Goal: Task Accomplishment & Management: Use online tool/utility

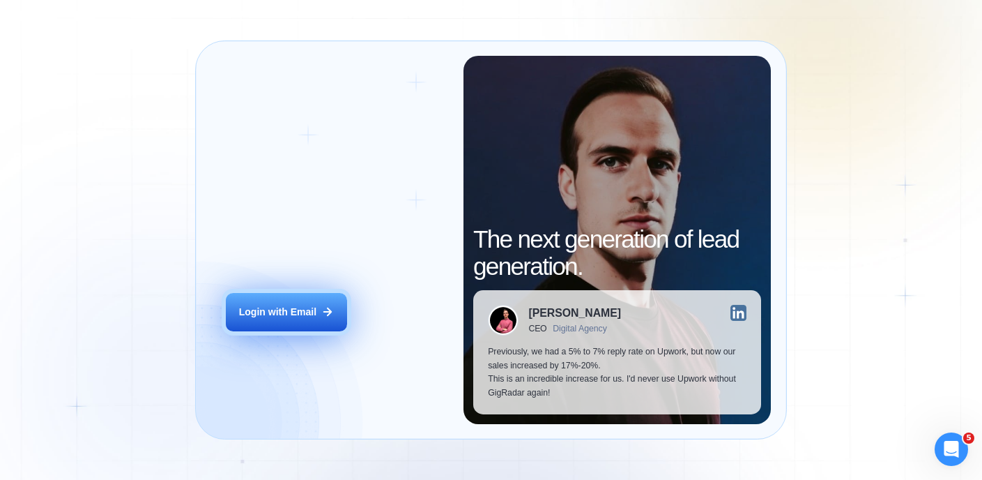
click at [312, 309] on div "Login with Email" at bounding box center [277, 311] width 77 height 13
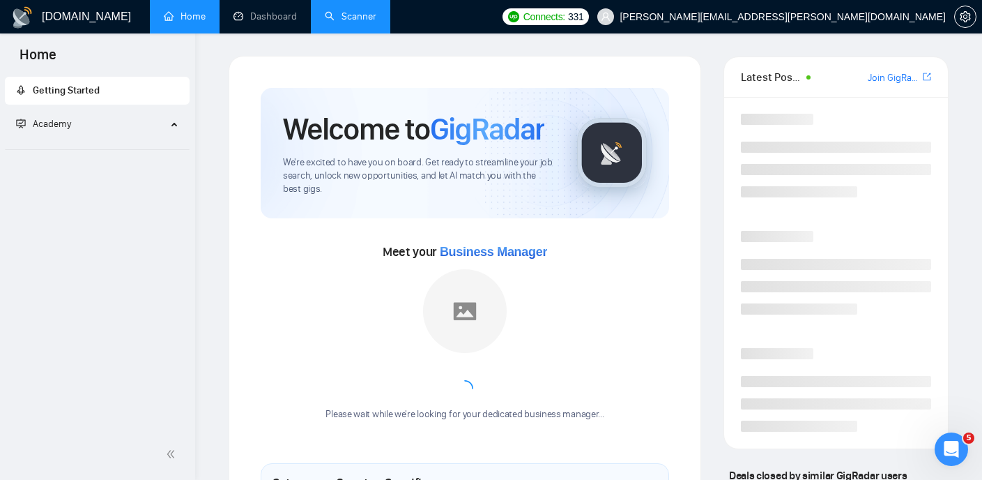
click at [342, 18] on link "Scanner" at bounding box center [351, 16] width 52 height 12
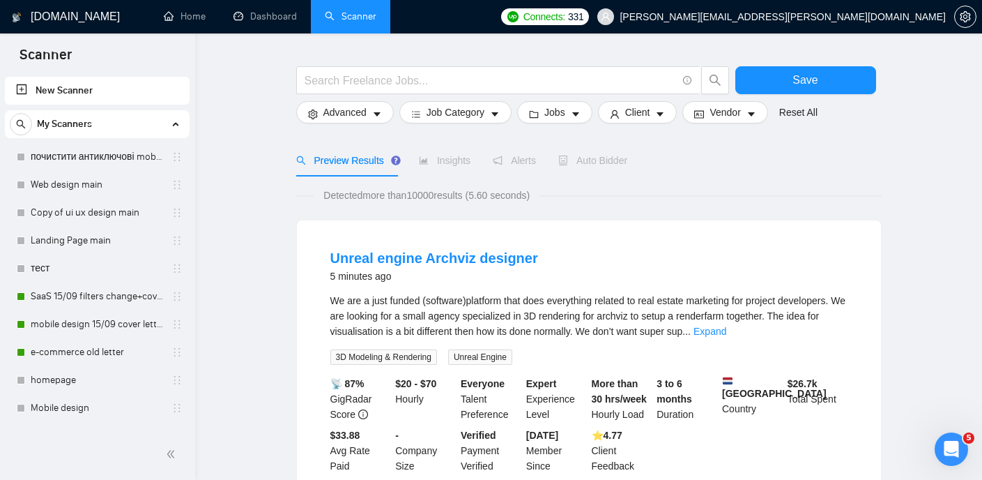
scroll to position [31, 0]
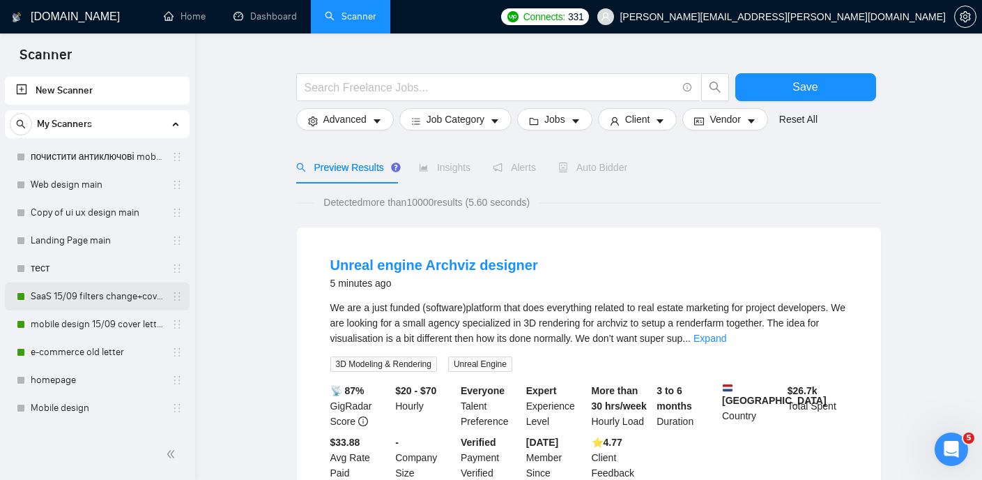
click at [119, 291] on link "SaaS 15/09 filters change+cover letter change" at bounding box center [97, 296] width 132 height 28
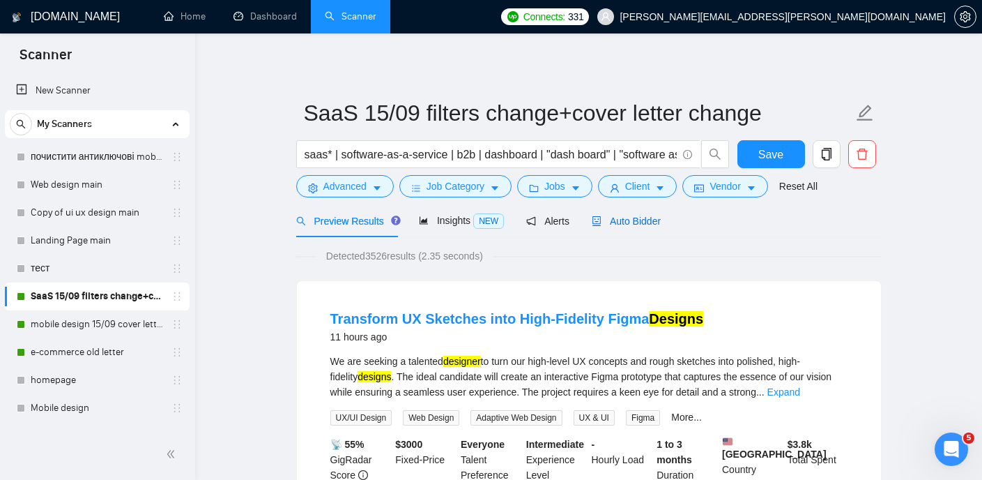
click at [624, 213] on div "Auto Bidder" at bounding box center [626, 220] width 69 height 15
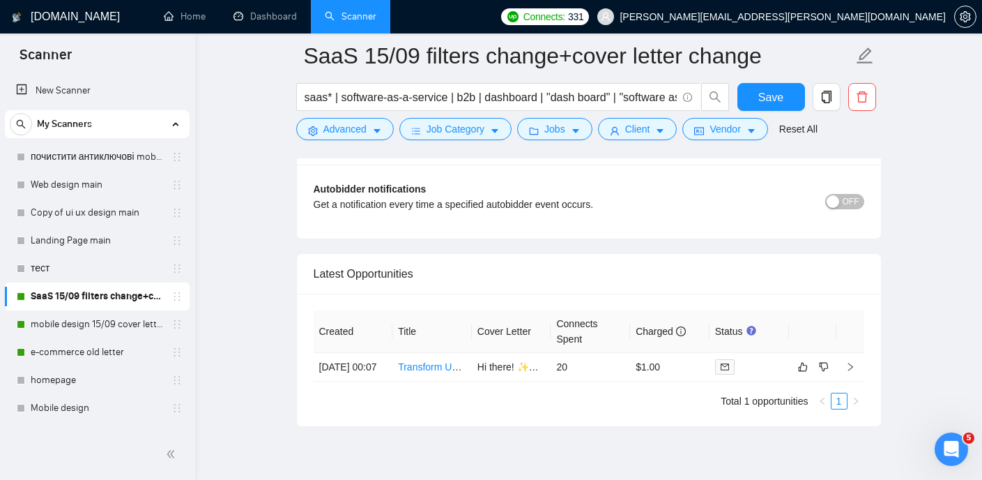
scroll to position [3374, 0]
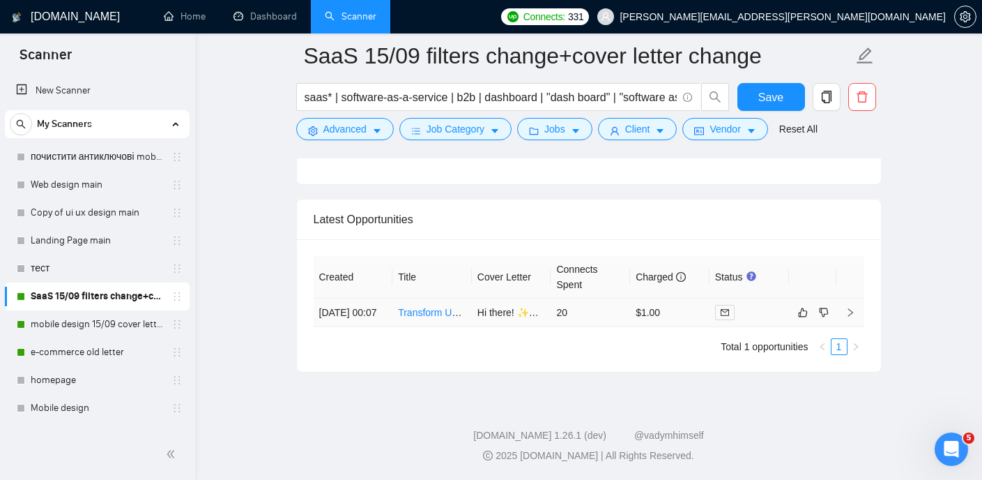
click at [428, 307] on link "Transform UX Sketches into High-Fidelity Figma Designs" at bounding box center [521, 312] width 247 height 11
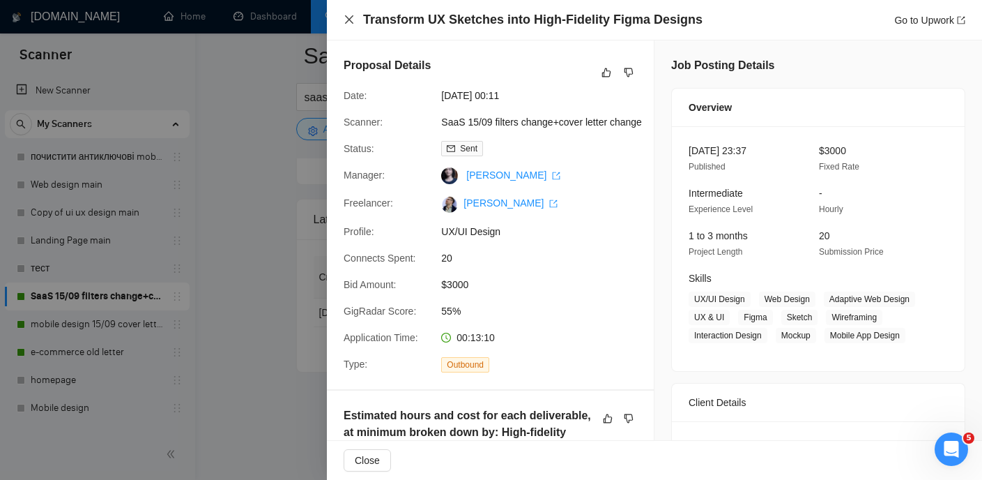
click at [351, 18] on icon "close" at bounding box center [349, 19] width 8 height 8
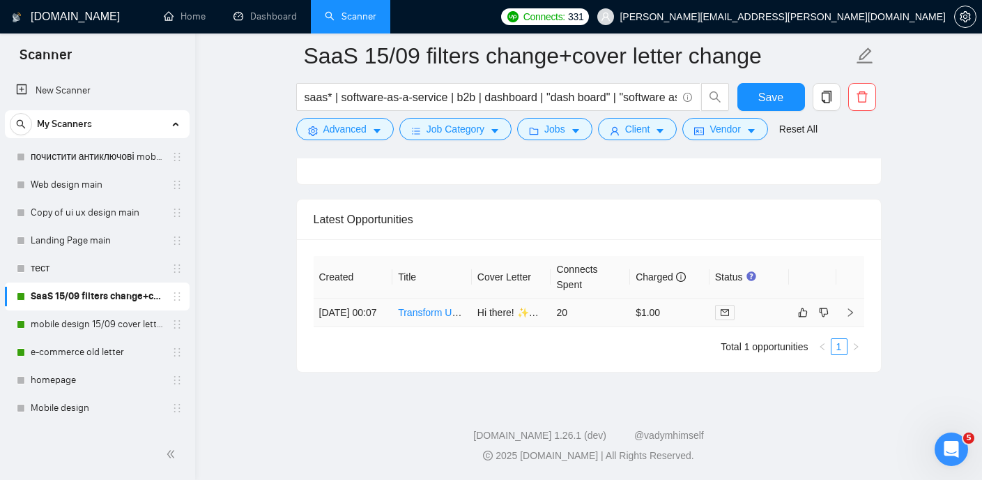
click at [425, 307] on link "Transform UX Sketches into High-Fidelity Figma Designs" at bounding box center [521, 312] width 247 height 11
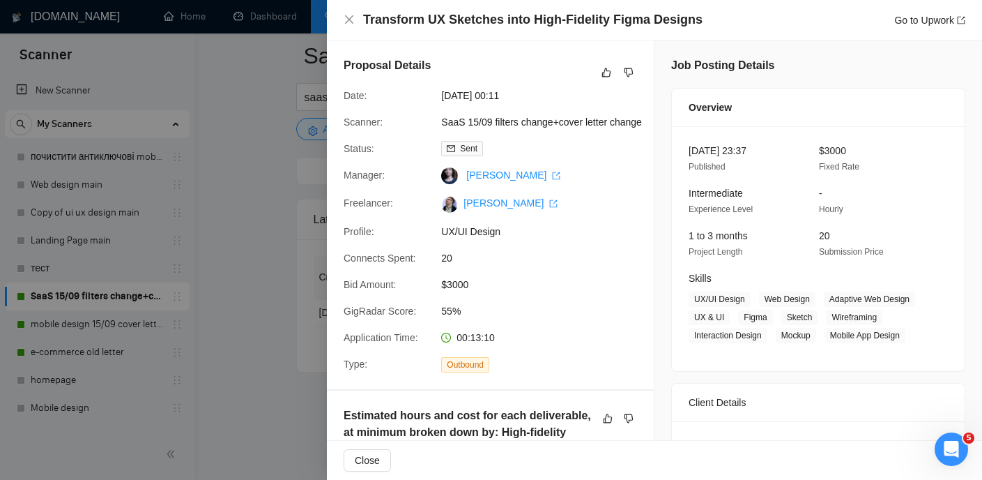
click at [245, 146] on div at bounding box center [491, 240] width 982 height 480
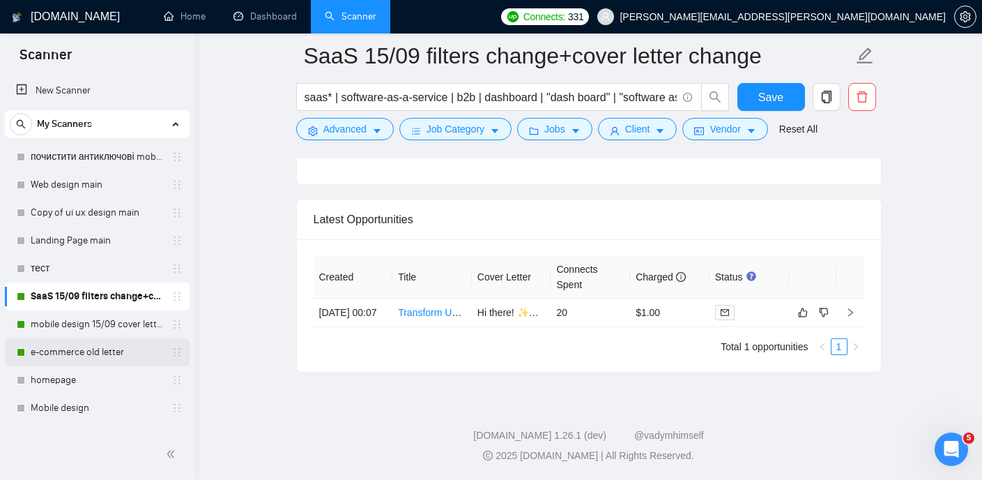
click at [74, 355] on link "e-commerce old letter" at bounding box center [97, 352] width 132 height 28
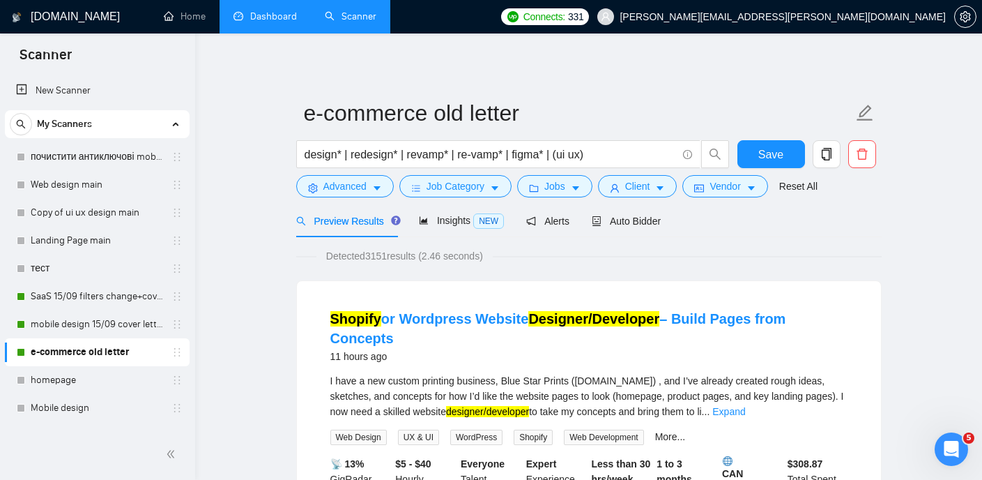
click at [251, 14] on link "Dashboard" at bounding box center [265, 16] width 63 height 12
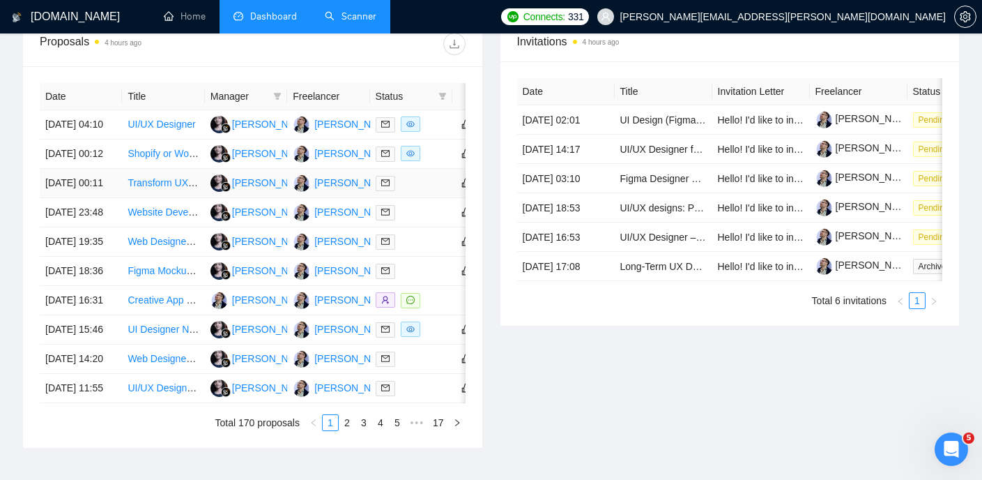
scroll to position [551, 0]
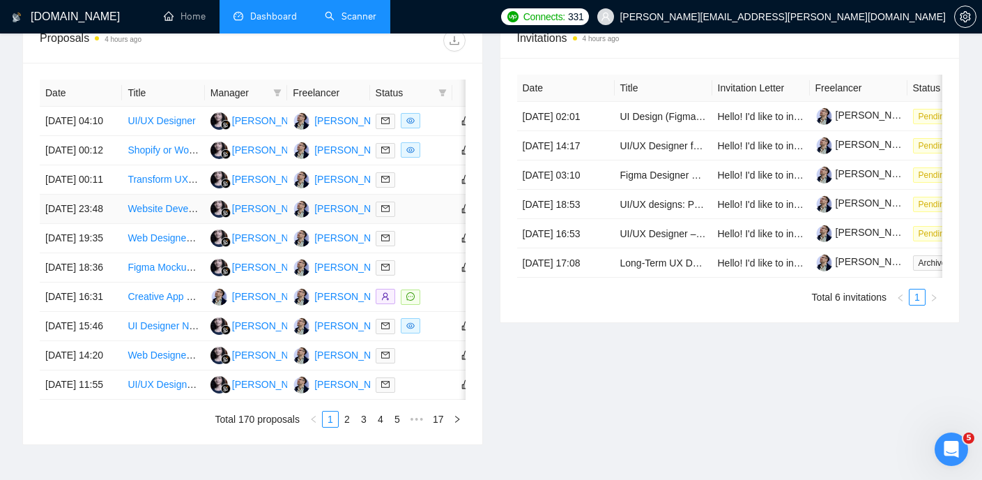
click at [162, 214] on link "Website Developer Needed – Custom Apparel Site" at bounding box center [237, 208] width 219 height 11
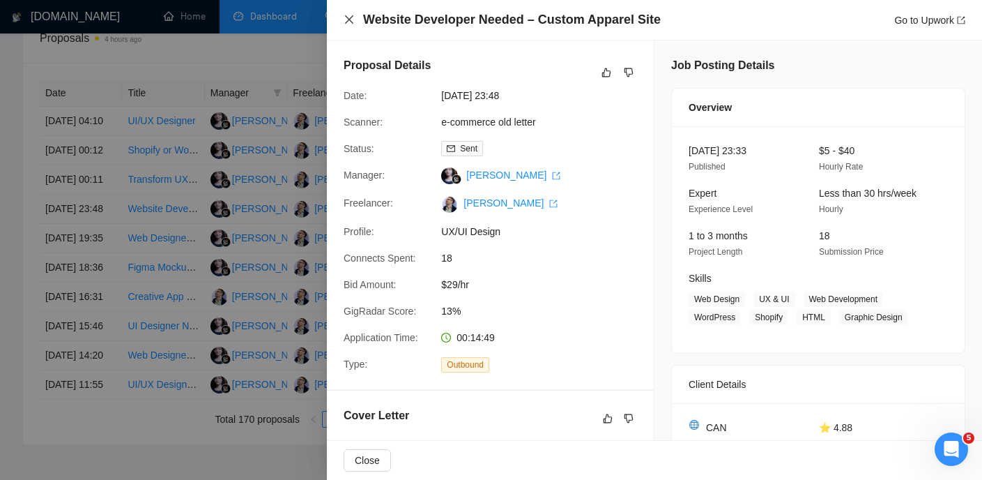
click at [352, 20] on icon "close" at bounding box center [349, 19] width 11 height 11
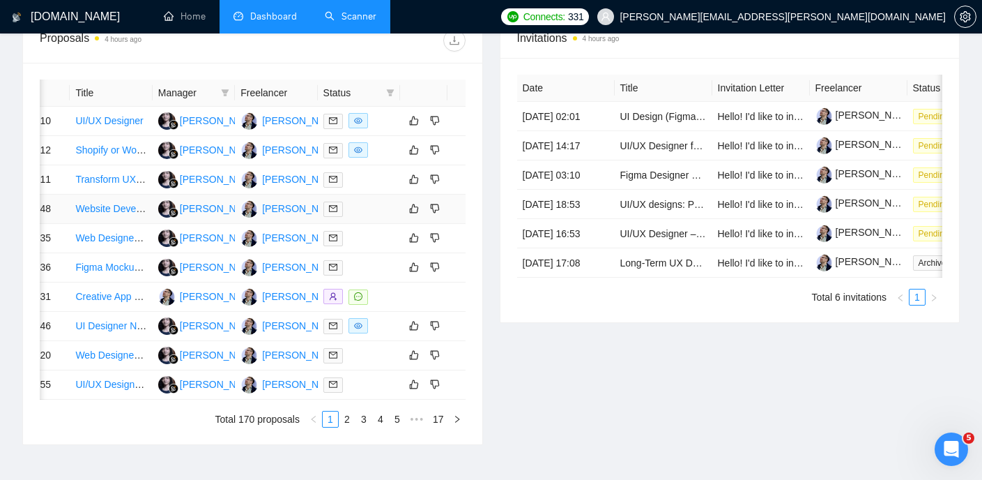
scroll to position [0, 62]
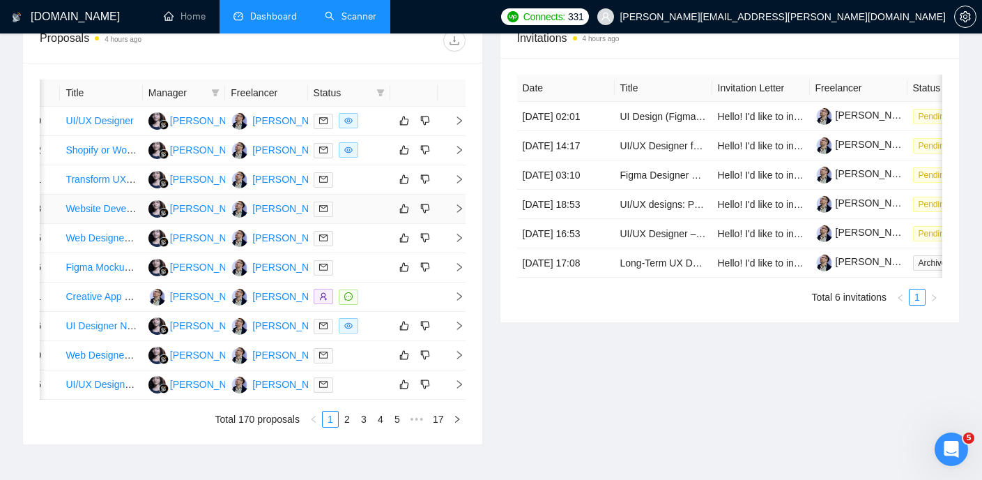
click at [461, 213] on icon "right" at bounding box center [460, 209] width 10 height 10
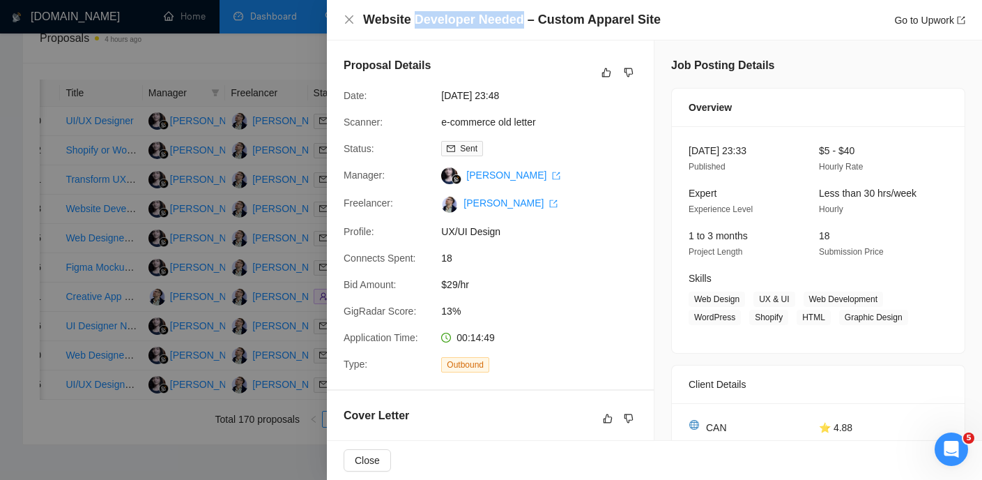
drag, startPoint x: 414, startPoint y: 20, endPoint x: 520, endPoint y: 15, distance: 106.1
click at [520, 15] on h4 "Website Developer Needed – Custom Apparel Site" at bounding box center [512, 19] width 298 height 17
copy h4 "Developer Needed"
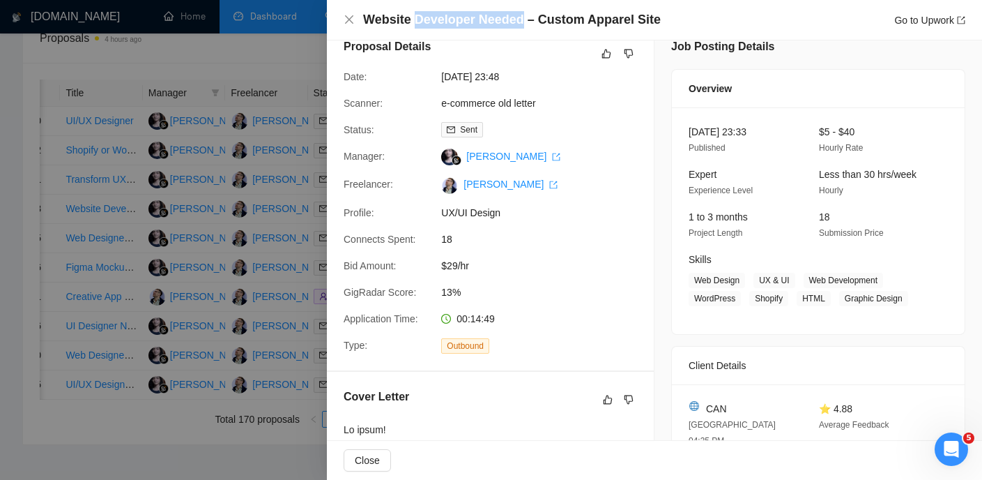
scroll to position [18, 0]
click at [345, 18] on icon "close" at bounding box center [349, 19] width 11 height 11
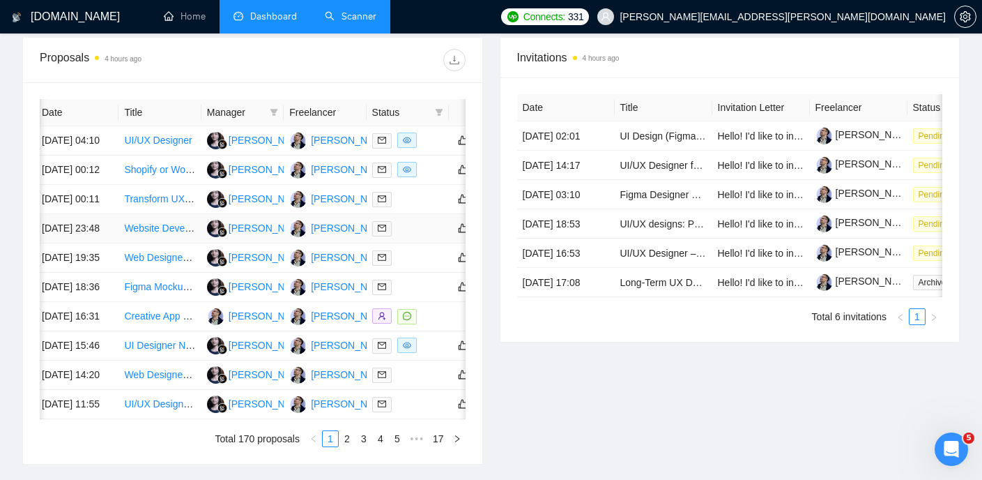
scroll to position [0, 0]
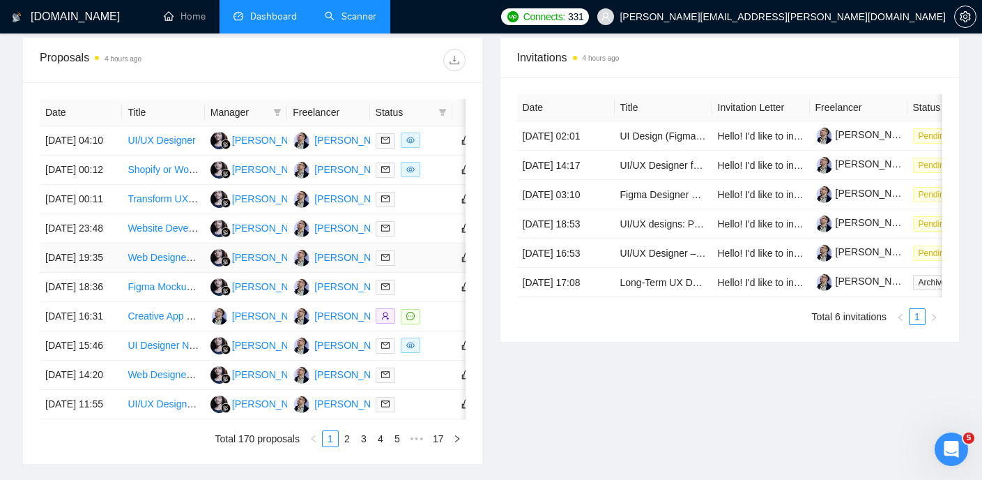
click at [167, 263] on link "Web Designer/Developer for Liberty Harbor Website Redesign (Motion-forward, Rea…" at bounding box center [347, 257] width 439 height 11
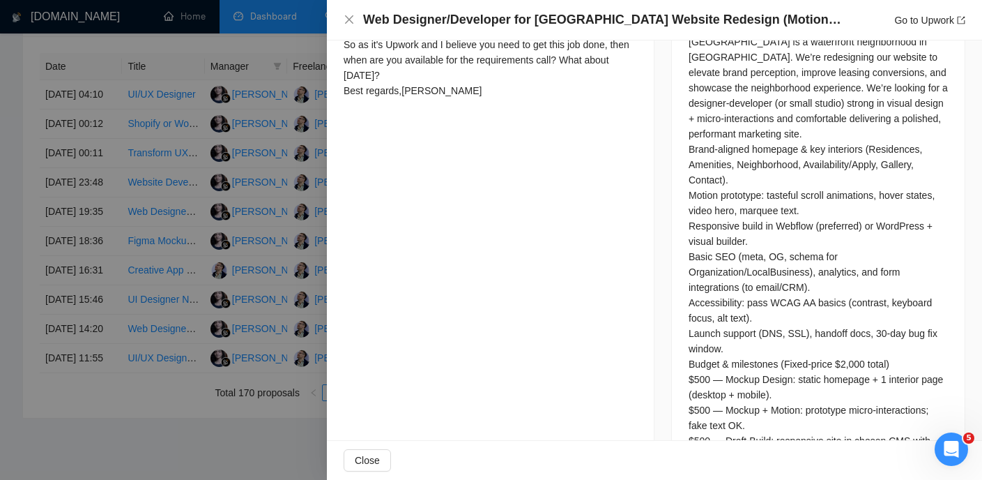
scroll to position [673, 0]
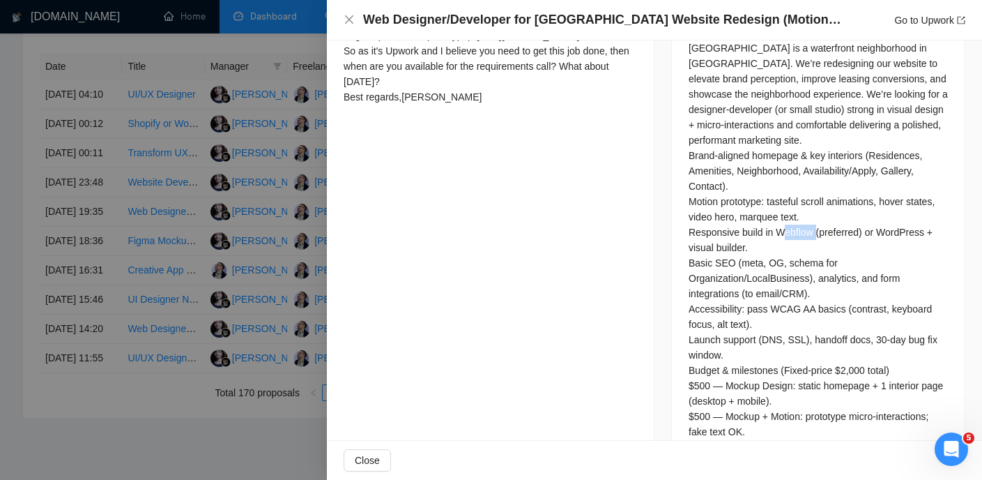
drag, startPoint x: 816, startPoint y: 247, endPoint x: 779, endPoint y: 245, distance: 36.4
copy div "Webflow"
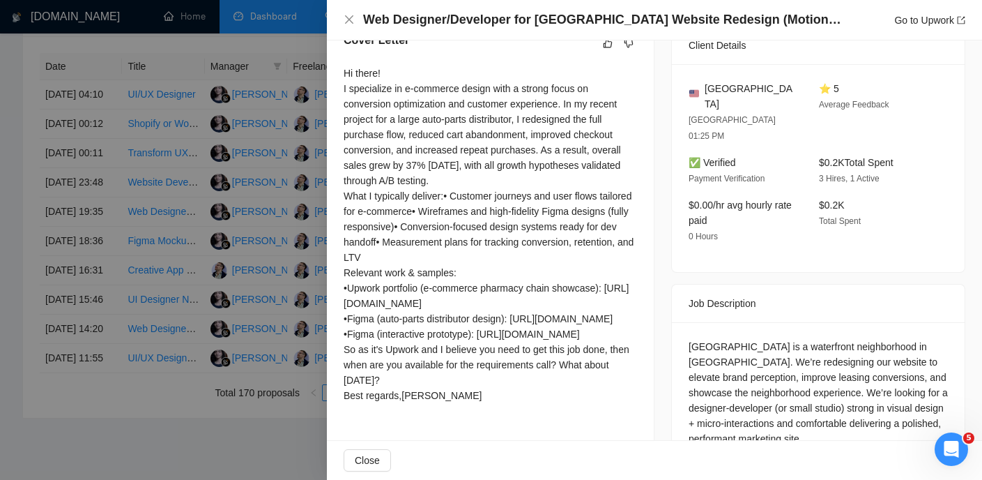
scroll to position [298, 0]
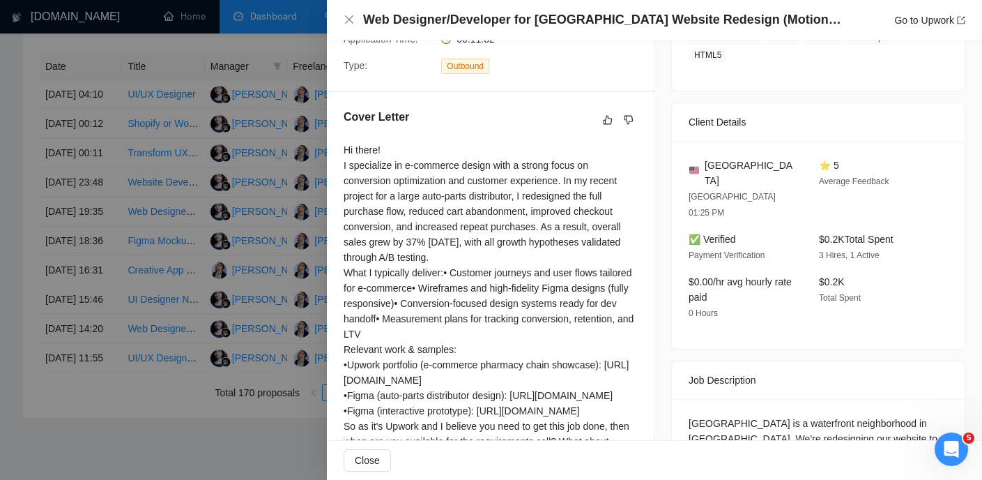
drag, startPoint x: 778, startPoint y: 259, endPoint x: 692, endPoint y: 346, distance: 122.7
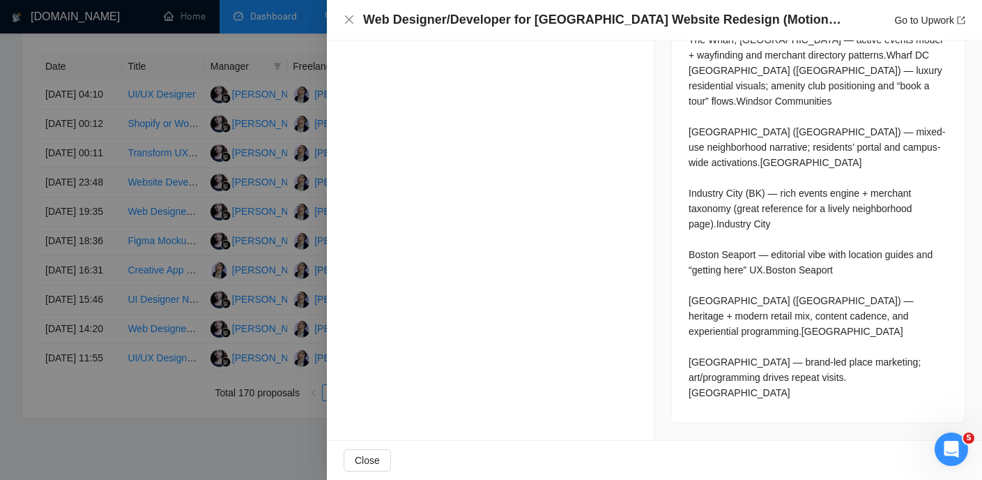
scroll to position [2199, 0]
drag, startPoint x: 691, startPoint y: 350, endPoint x: 809, endPoint y: 402, distance: 129.5
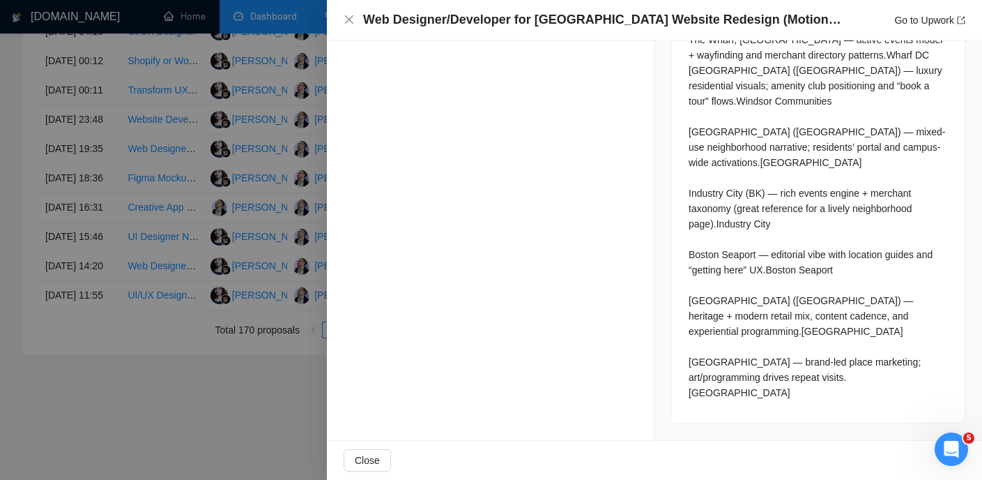
scroll to position [726, 0]
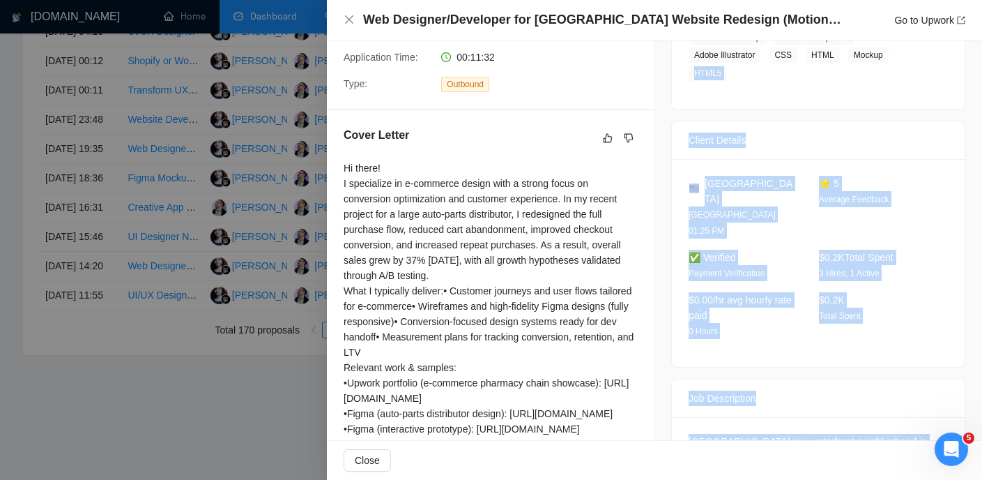
scroll to position [277, 0]
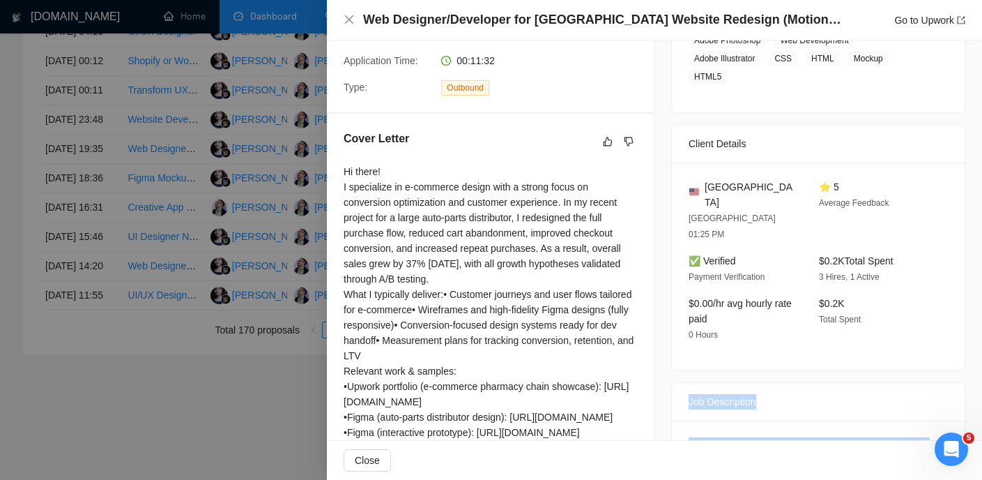
drag, startPoint x: 777, startPoint y: 249, endPoint x: 684, endPoint y: 366, distance: 149.8
copy div "Job Description Liberty Harbor is a waterfront neighborhood in Jersey City. We’…"
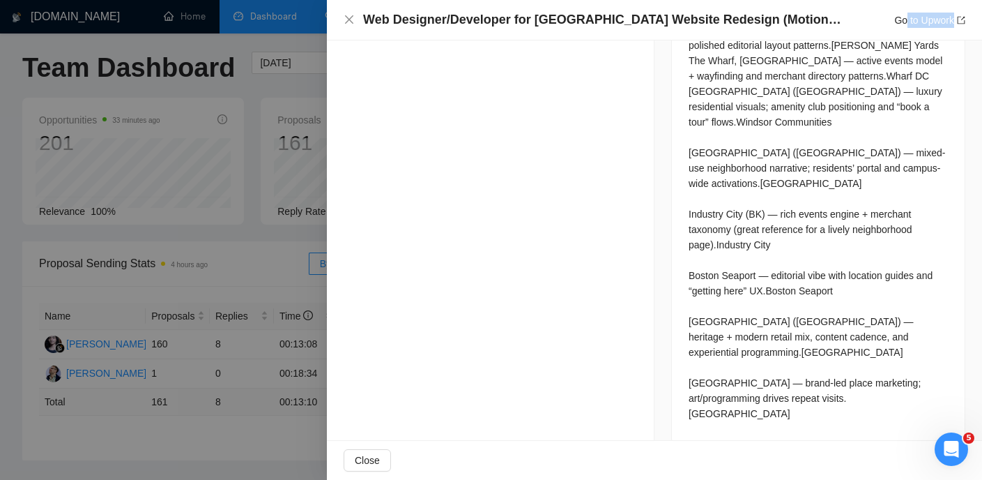
scroll to position [1299, 0]
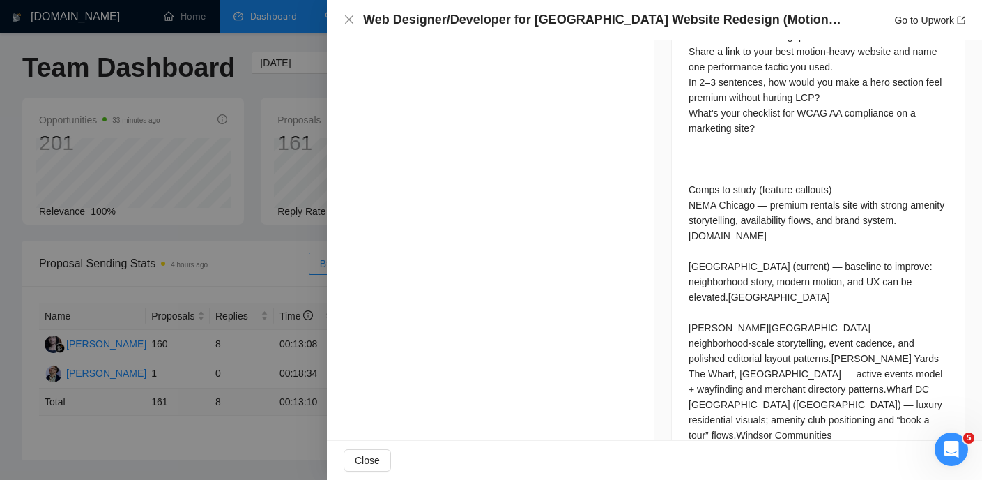
drag, startPoint x: 686, startPoint y: 167, endPoint x: 899, endPoint y: 129, distance: 216.6
click at [899, 129] on div "Job Description Liberty Harbor is a waterfront neighborhood in Jersey City. We’…" at bounding box center [818, 58] width 294 height 1397
copy div "Job Description Liberty Harbor is a waterfront neighborhood in Jersey City. We’…"
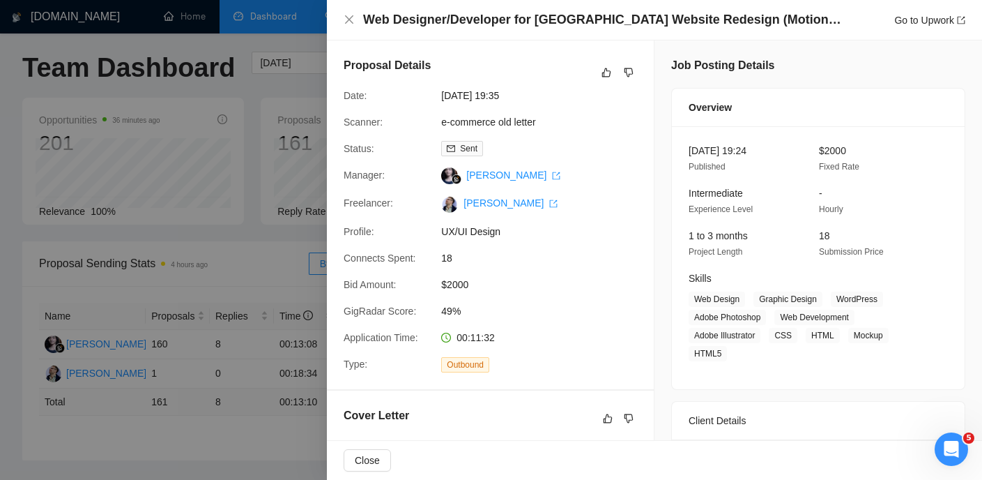
scroll to position [0, 0]
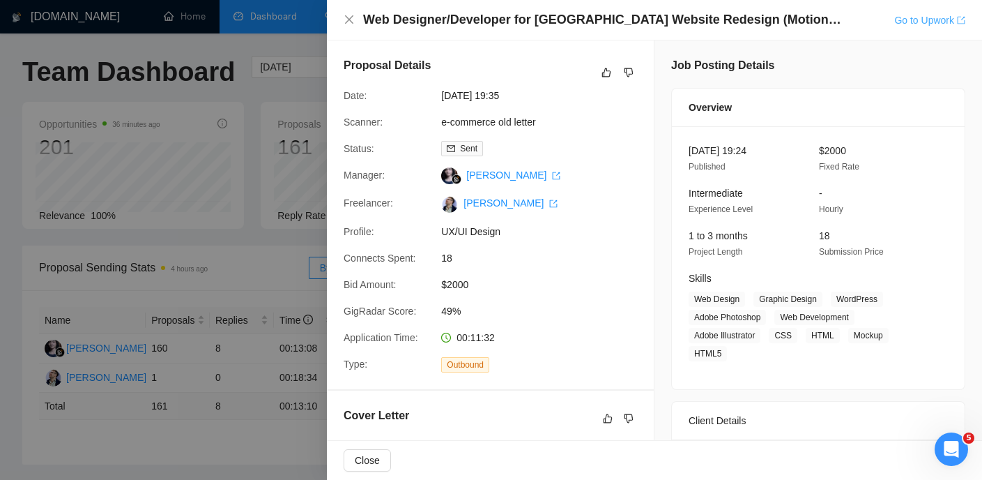
click at [922, 20] on link "Go to Upwork" at bounding box center [929, 20] width 71 height 11
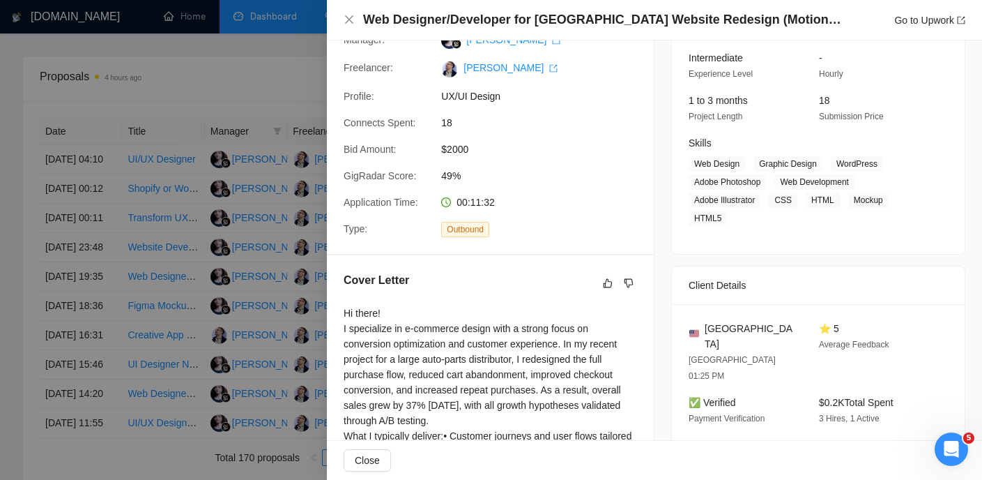
scroll to position [15, 0]
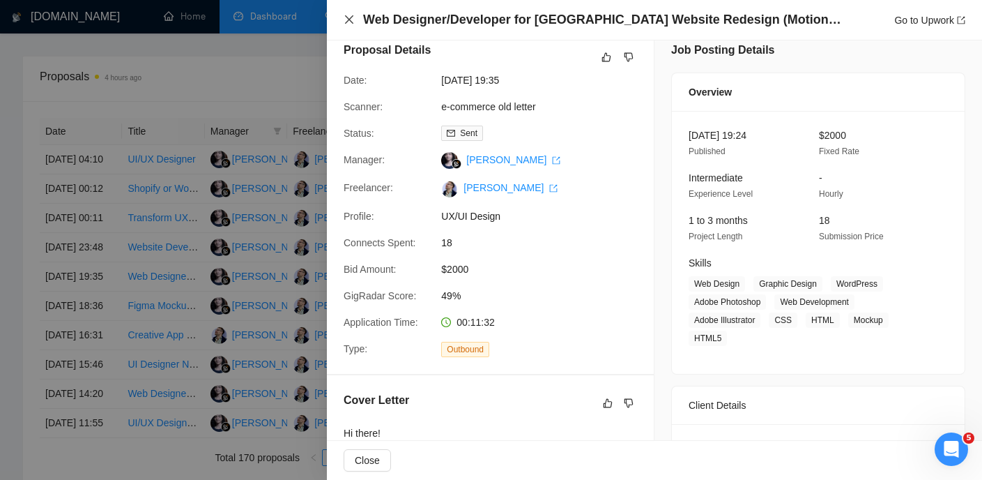
click at [348, 21] on icon "close" at bounding box center [349, 19] width 8 height 8
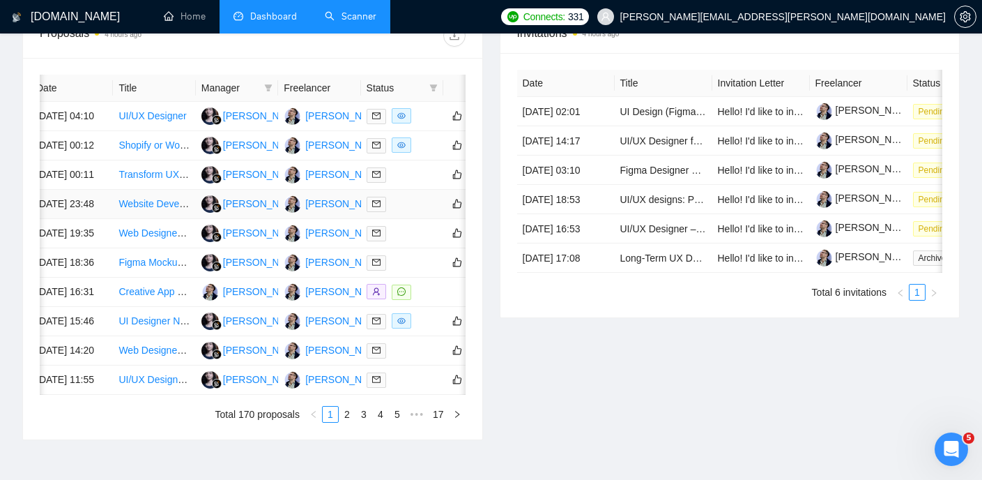
scroll to position [0, 62]
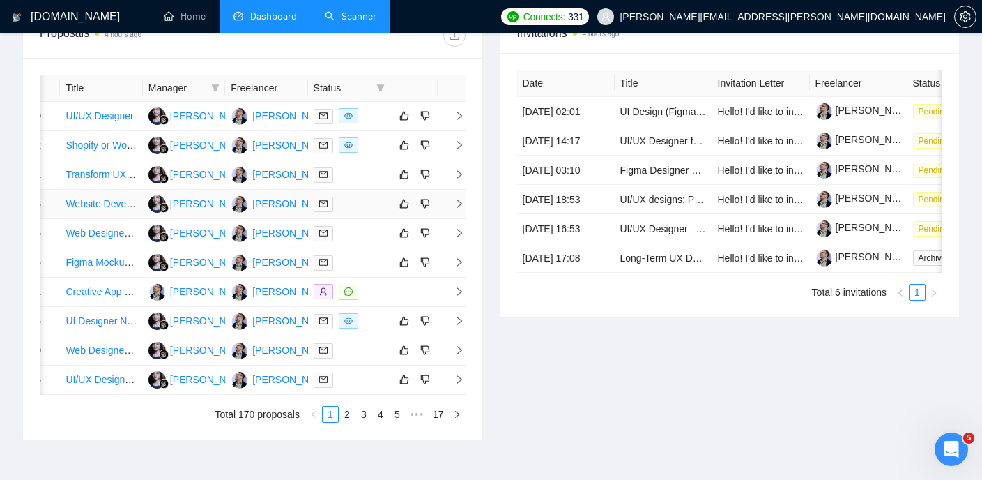
click at [461, 208] on icon "right" at bounding box center [460, 204] width 10 height 10
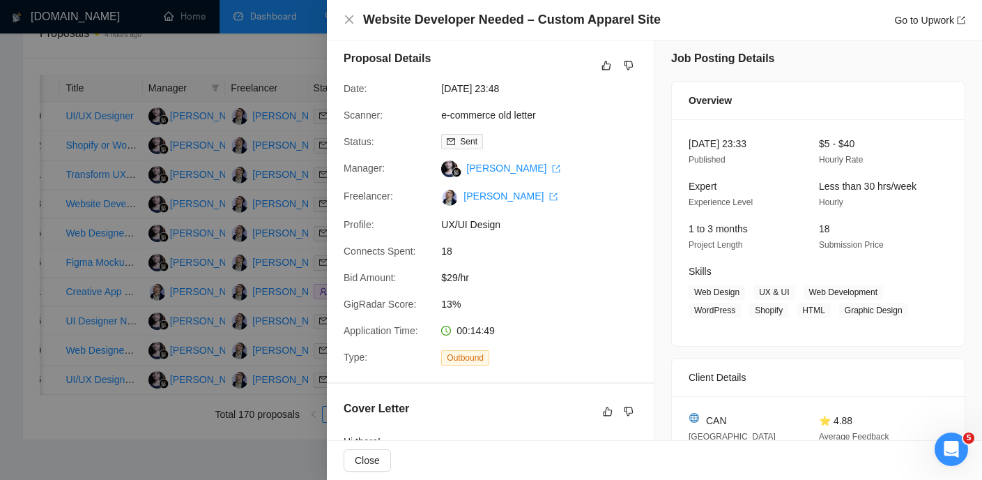
scroll to position [0, 0]
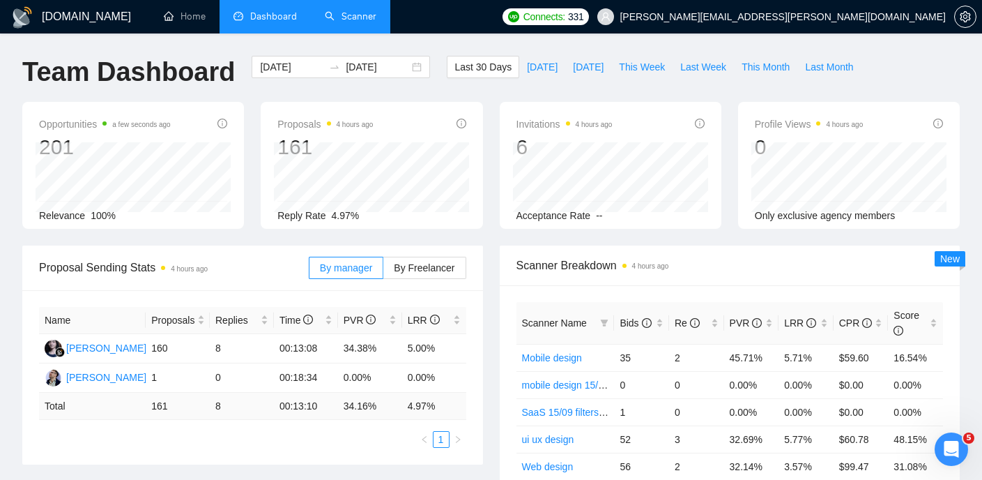
click at [345, 16] on link "Scanner" at bounding box center [351, 16] width 52 height 12
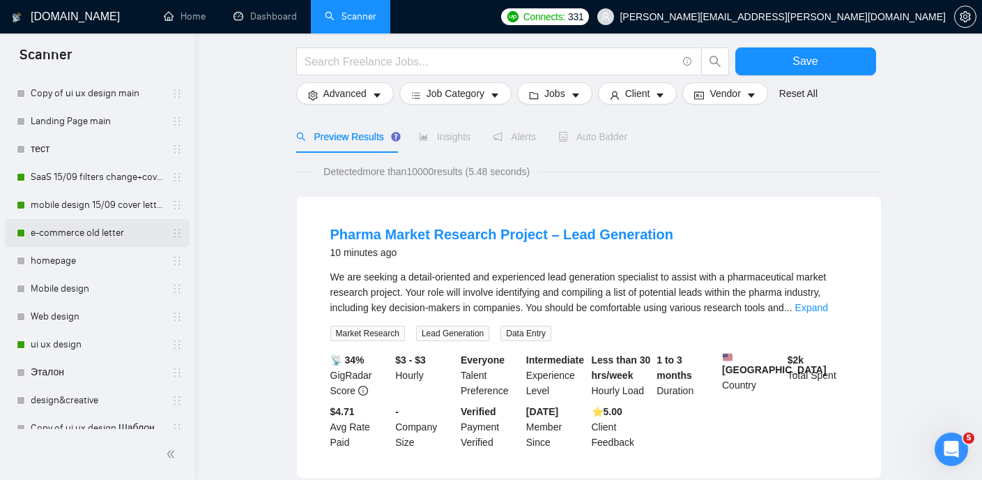
scroll to position [79, 0]
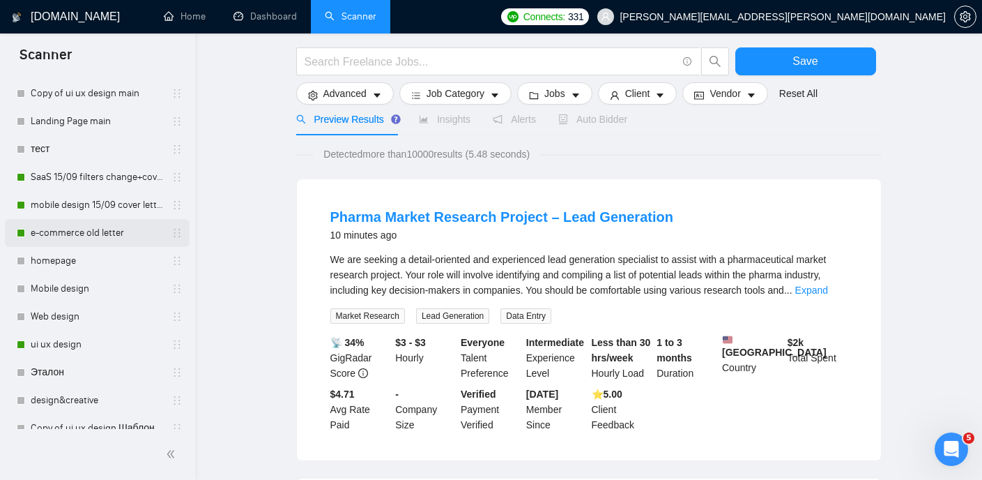
click at [102, 224] on link "e-commerce old letter" at bounding box center [97, 233] width 132 height 28
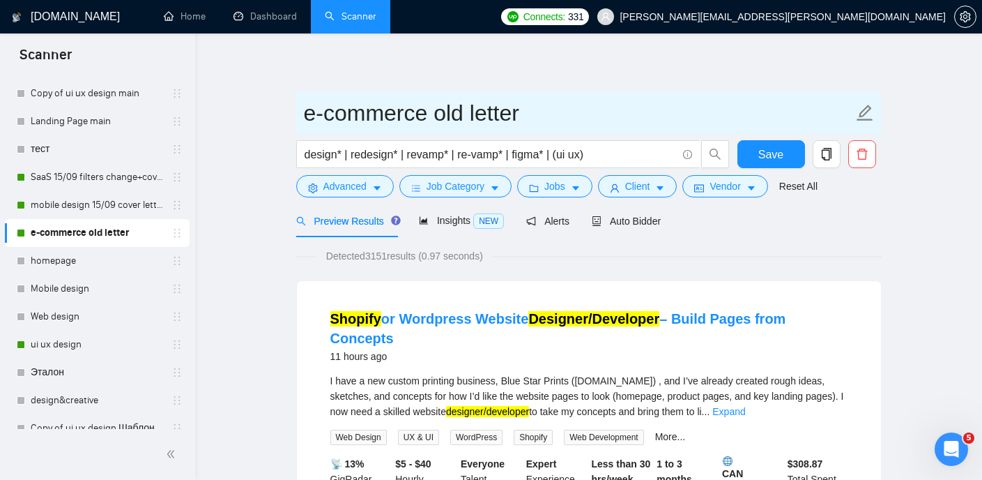
scroll to position [24, 0]
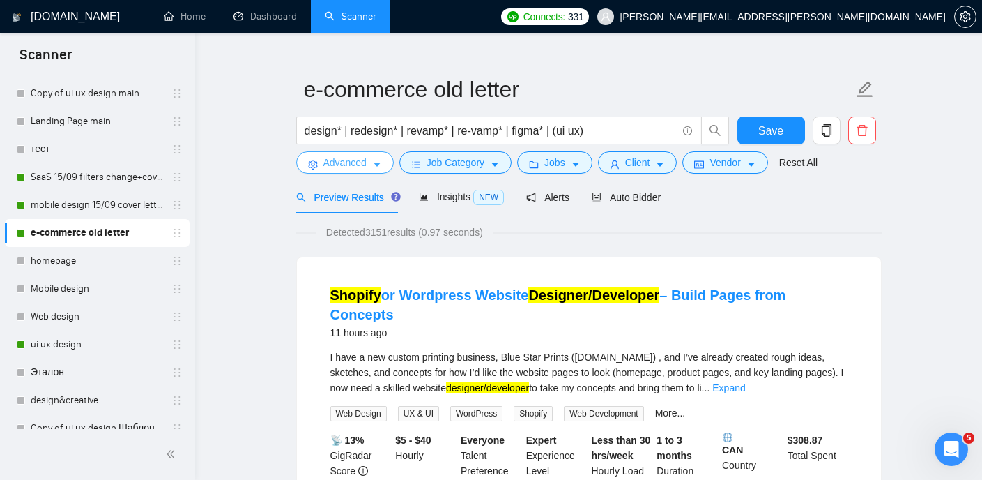
click at [376, 166] on icon "caret-down" at bounding box center [377, 165] width 10 height 10
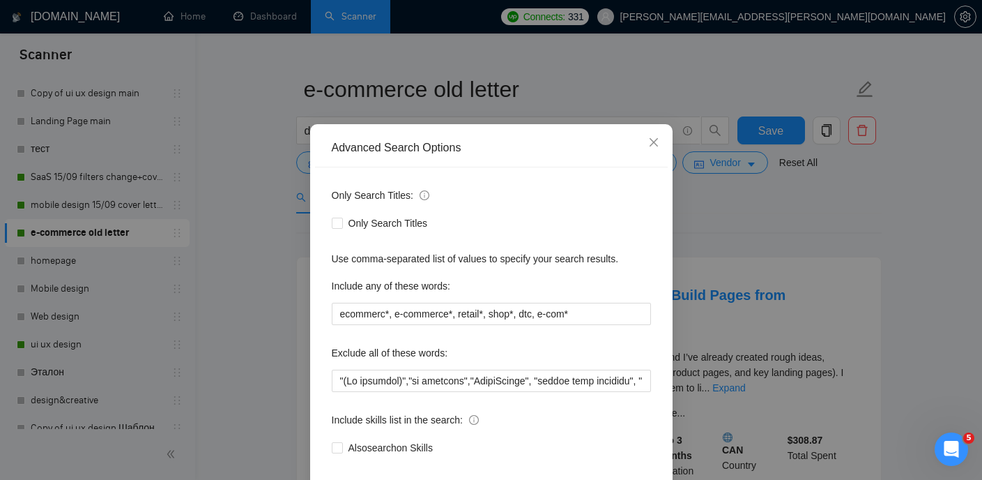
scroll to position [31, 0]
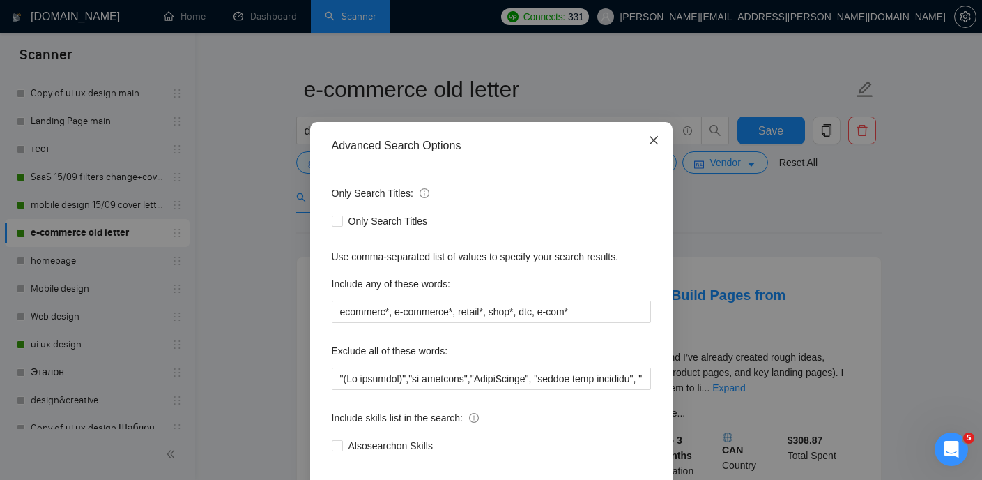
click at [659, 144] on icon "close" at bounding box center [653, 140] width 11 height 11
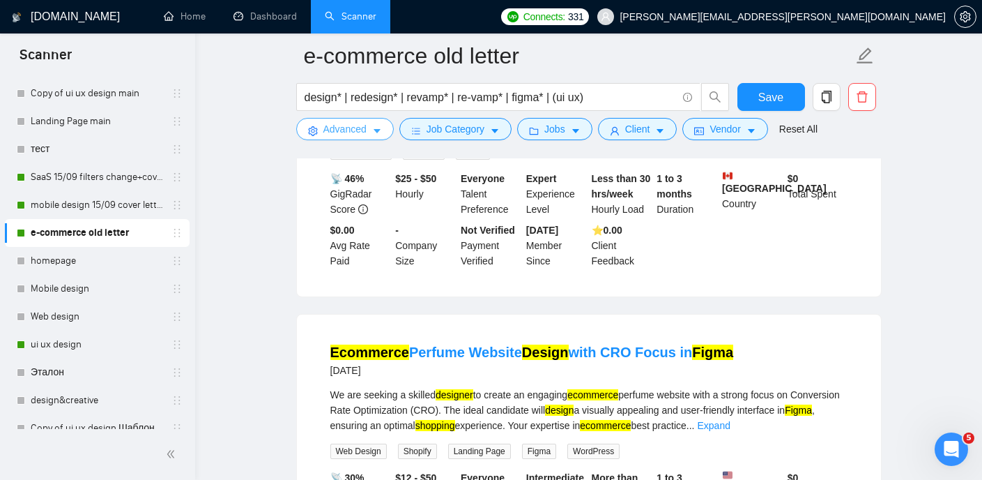
scroll to position [1093, 0]
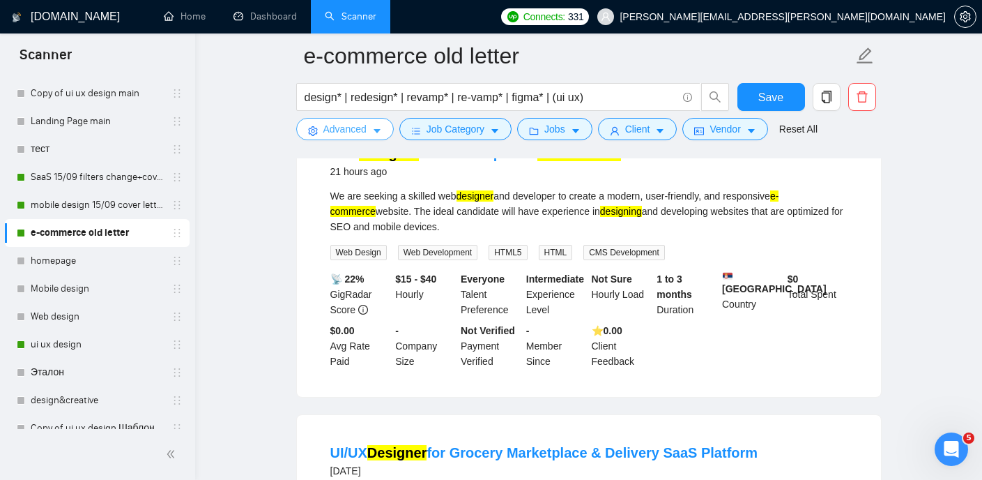
click at [378, 131] on icon "caret-down" at bounding box center [377, 132] width 7 height 4
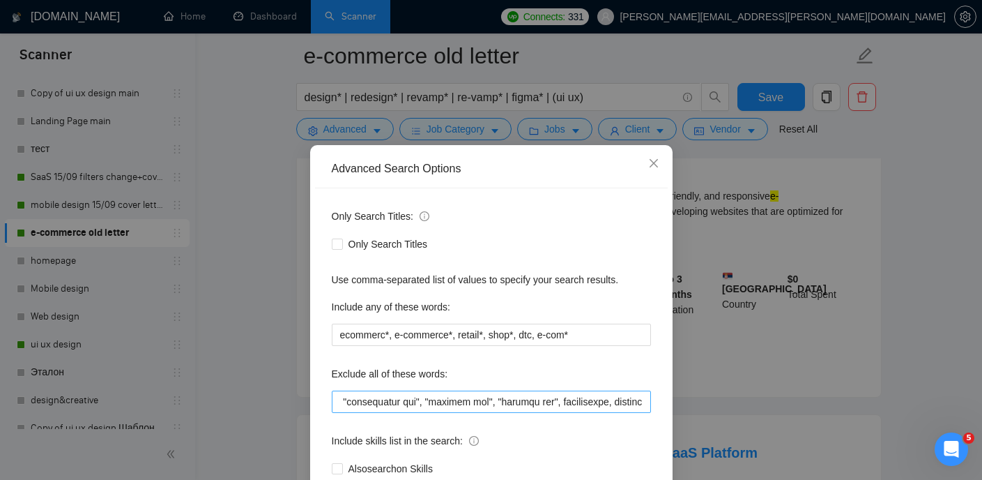
scroll to position [0, 4511]
click at [643, 405] on input "text" at bounding box center [491, 401] width 319 height 22
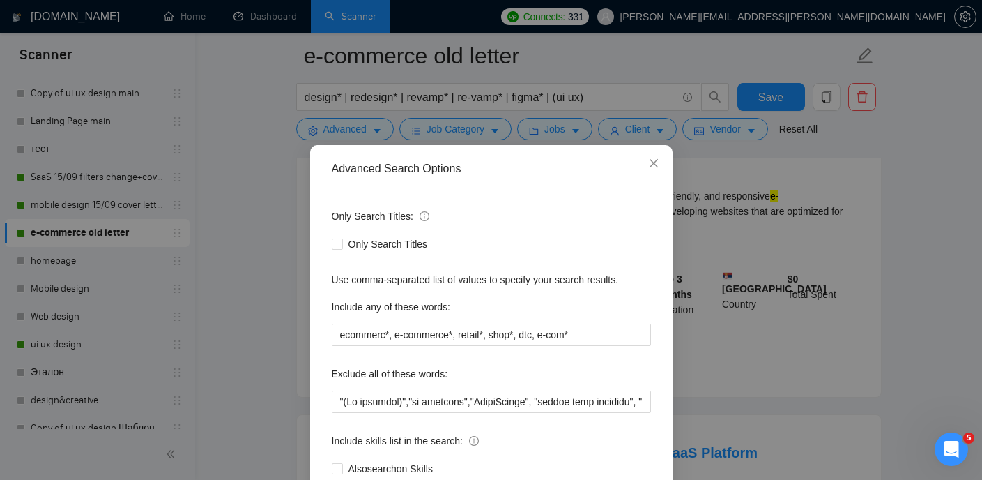
click at [732, 340] on div "Advanced Search Options Only Search Titles: Only Search Titles Use comma-separa…" at bounding box center [491, 240] width 982 height 480
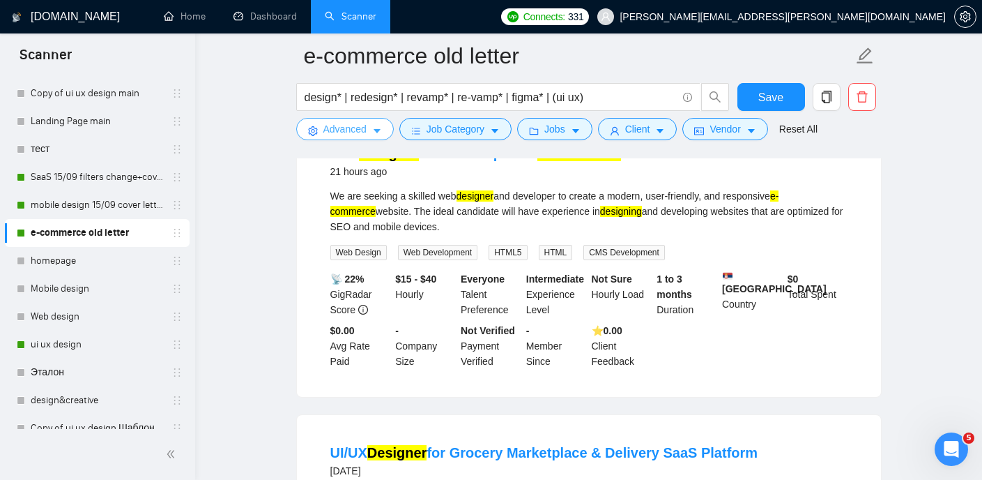
click at [376, 129] on icon "caret-down" at bounding box center [377, 131] width 10 height 10
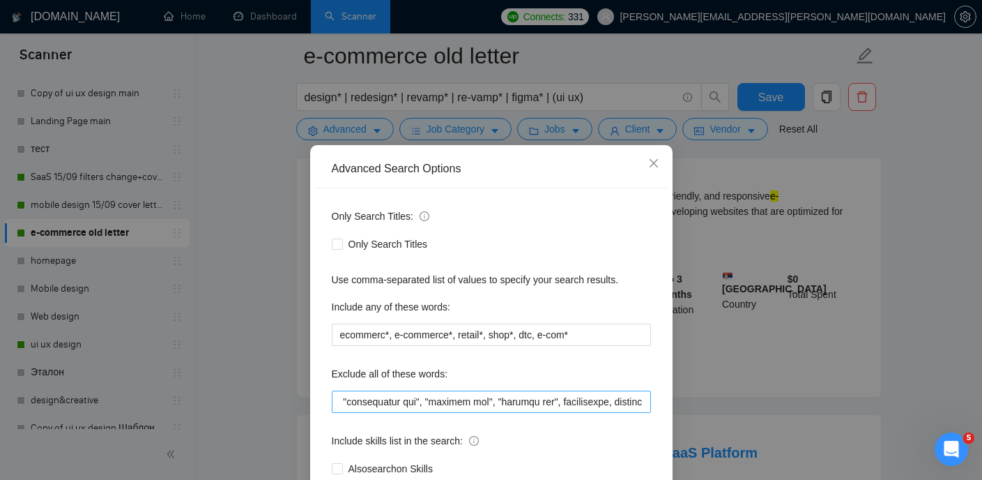
scroll to position [0, 4511]
click at [775, 176] on div "Advanced Search Options Only Search Titles: Only Search Titles Use comma-separa…" at bounding box center [491, 240] width 982 height 480
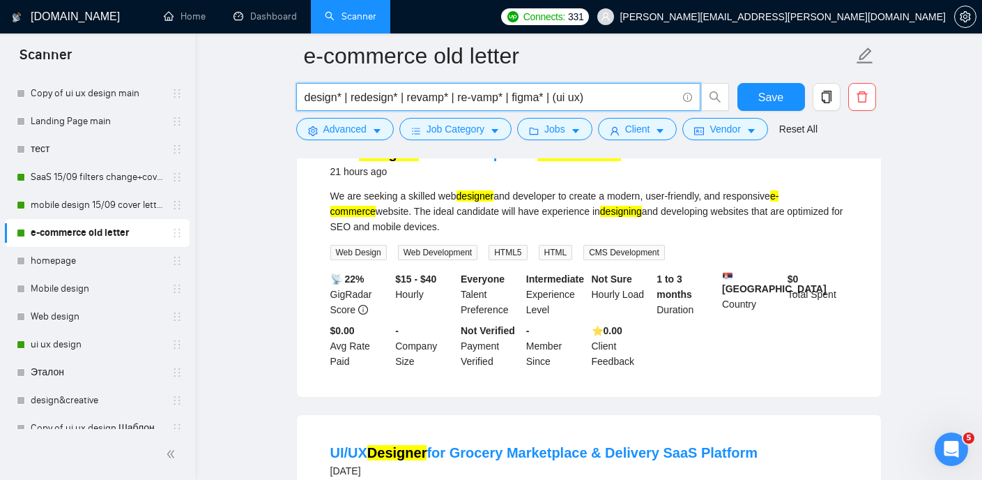
drag, startPoint x: 602, startPoint y: 97, endPoint x: 291, endPoint y: 96, distance: 310.9
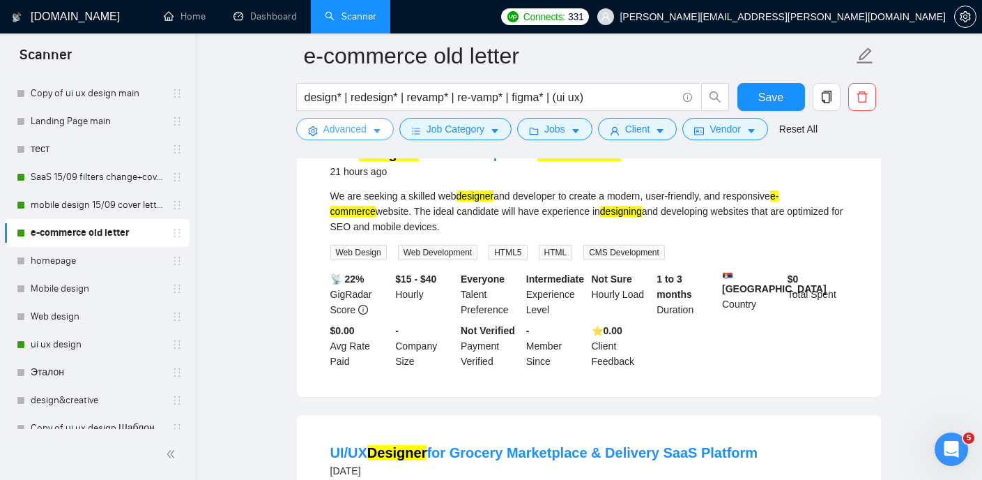
click at [373, 132] on icon "caret-down" at bounding box center [377, 131] width 10 height 10
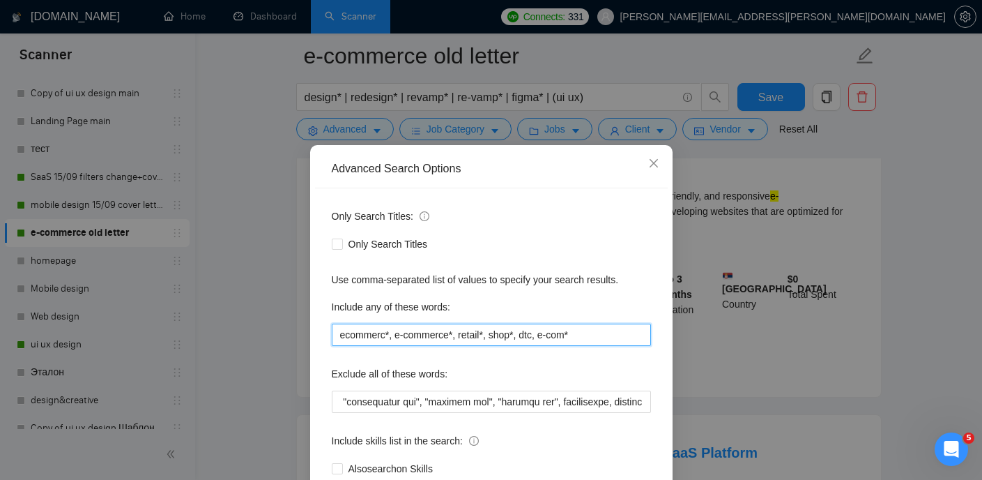
drag, startPoint x: 517, startPoint y: 343, endPoint x: 495, endPoint y: 342, distance: 22.3
click at [495, 342] on input "ecommerc*, e-commerce*, retail*, shop*, dtc, e-com*" at bounding box center [491, 334] width 319 height 22
click at [625, 333] on input "ecommerc*, e-commerce*, retail*, shop*, dtc, e-com*" at bounding box center [491, 334] width 319 height 22
click at [659, 169] on icon "close" at bounding box center [653, 163] width 11 height 11
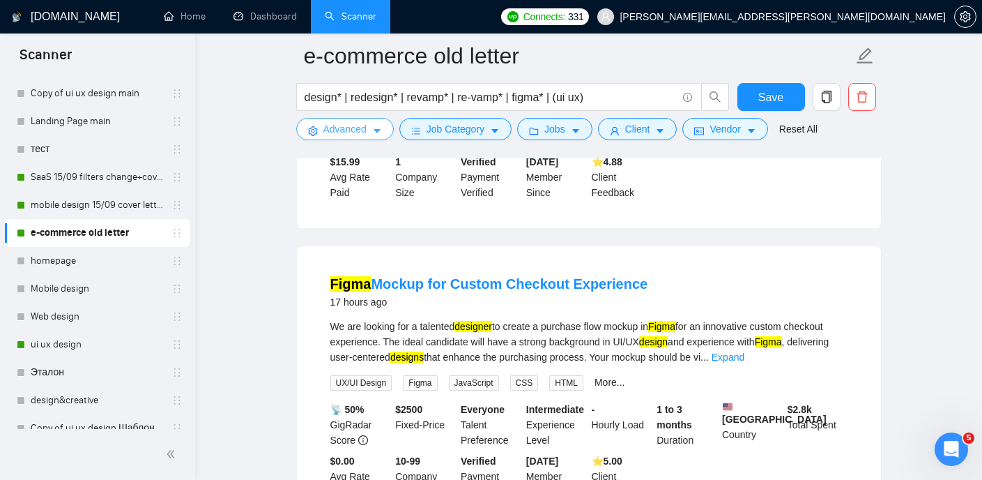
scroll to position [624, 0]
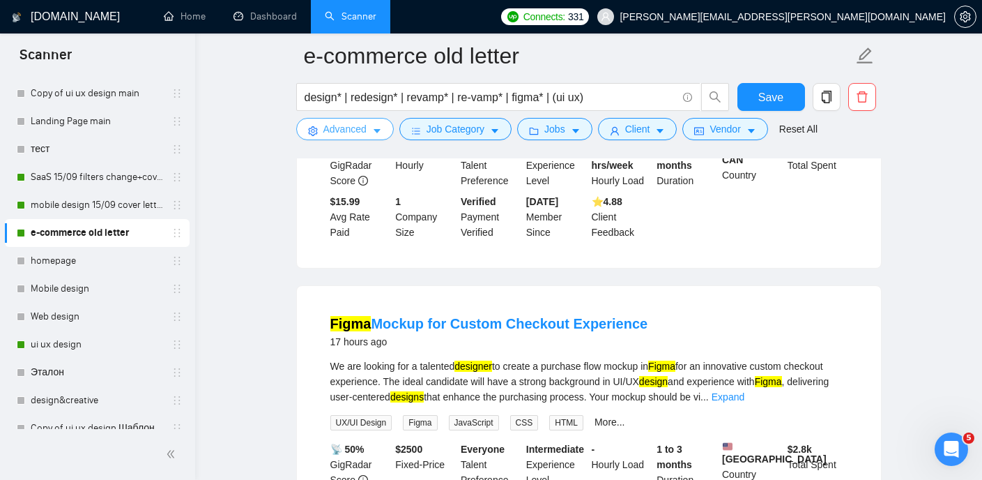
click at [371, 133] on button "Advanced" at bounding box center [345, 129] width 98 height 22
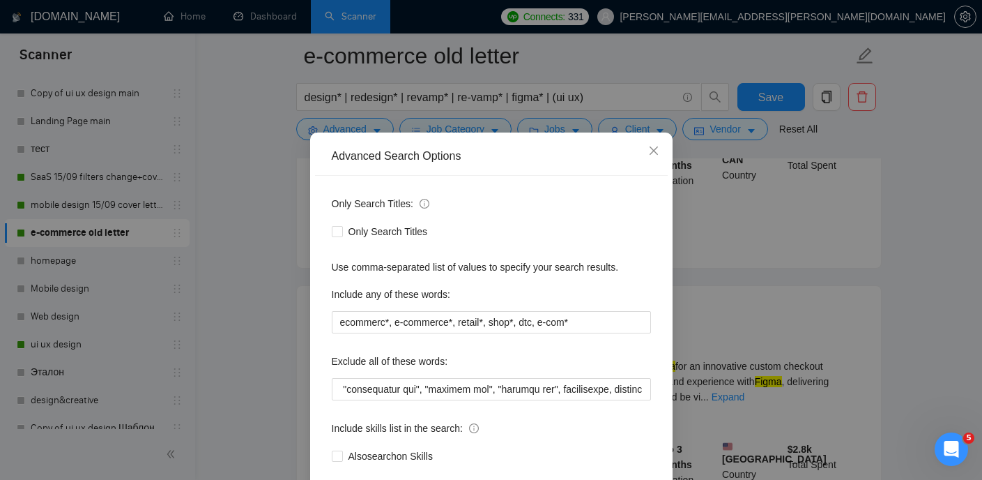
scroll to position [31, 0]
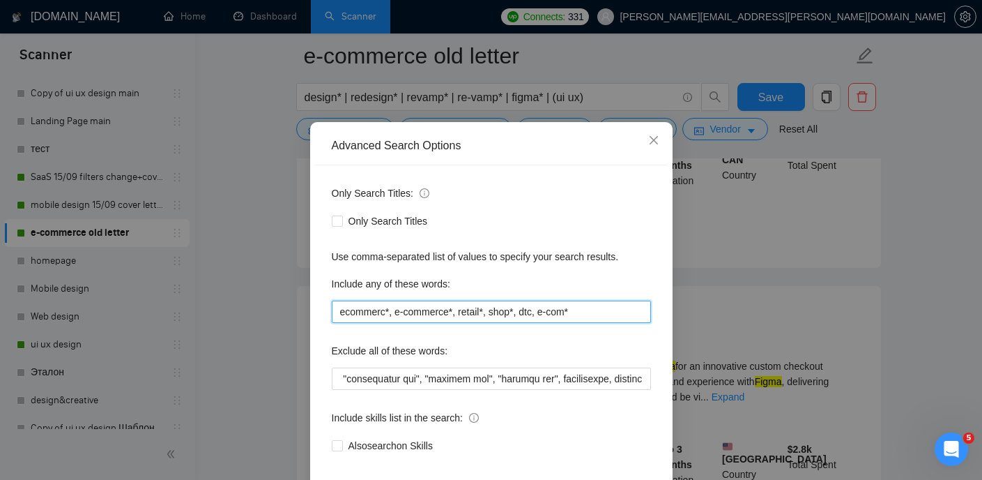
drag, startPoint x: 599, startPoint y: 314, endPoint x: 326, endPoint y: 304, distance: 272.8
click at [326, 304] on div "Only Search Titles: Only Search Titles Use comma-separated list of values to sp…" at bounding box center [491, 327] width 353 height 325
click at [535, 197] on div "Only Search Titles:" at bounding box center [491, 196] width 319 height 28
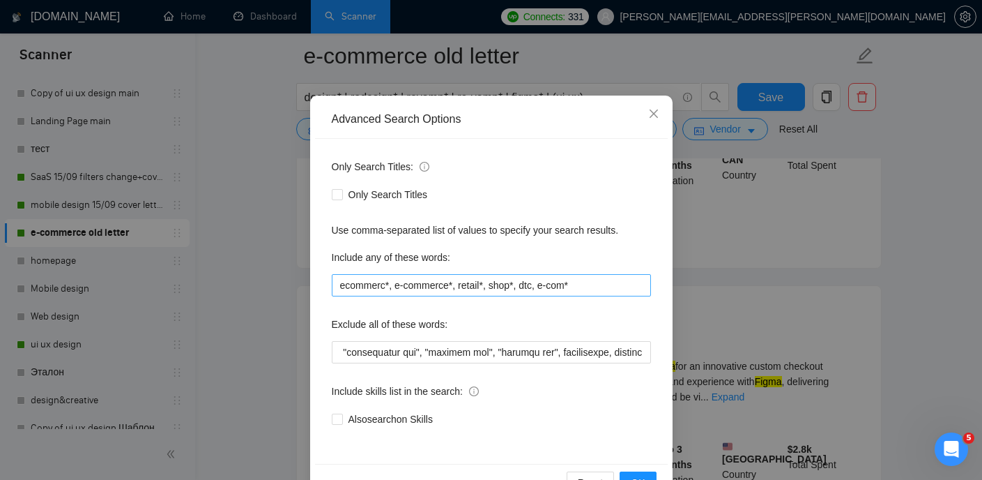
scroll to position [52, 0]
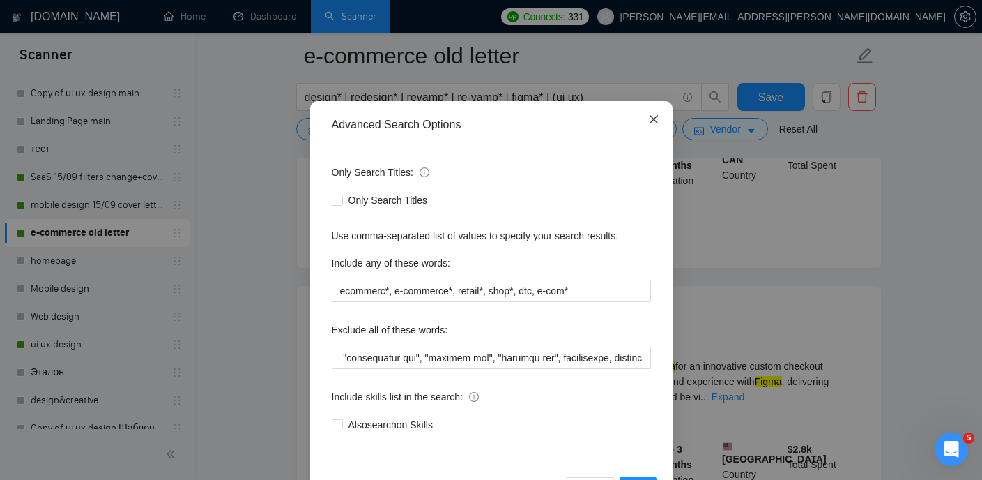
click at [650, 118] on icon "close" at bounding box center [653, 119] width 11 height 11
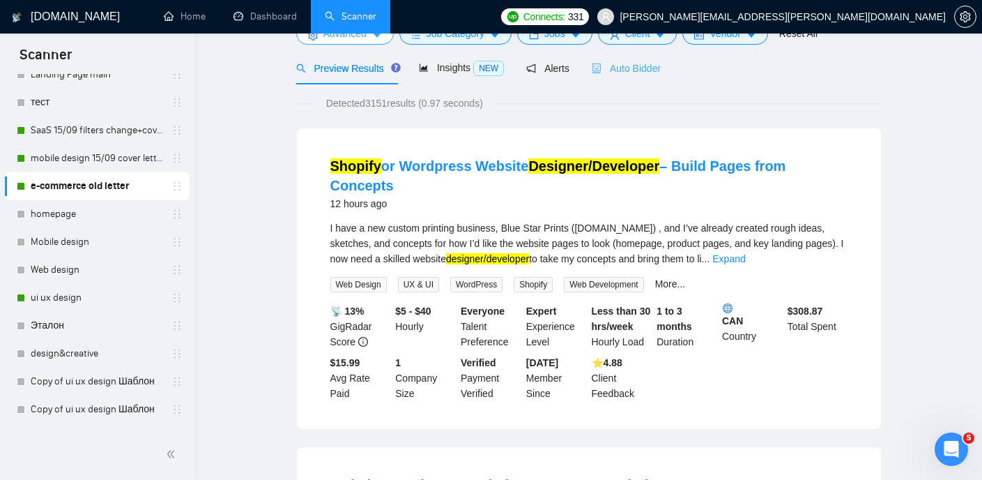
scroll to position [0, 0]
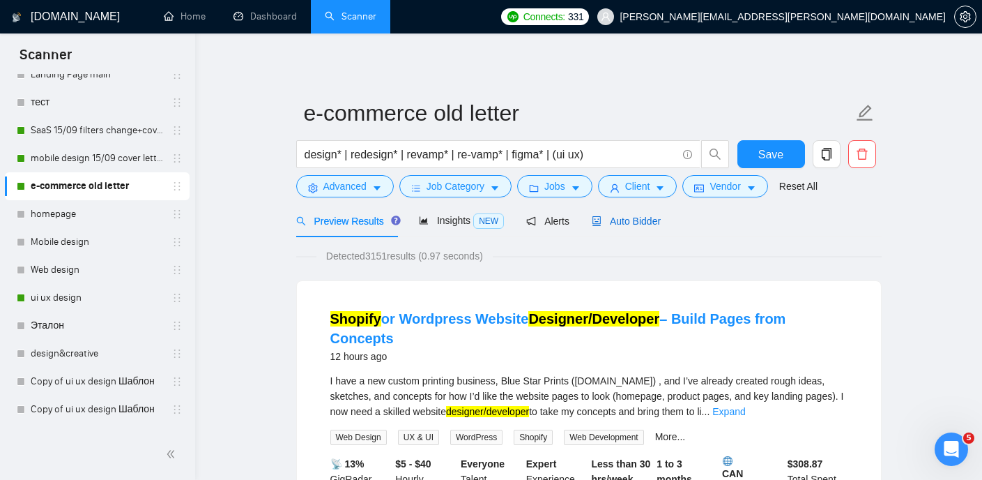
click at [646, 222] on span "Auto Bidder" at bounding box center [626, 220] width 69 height 11
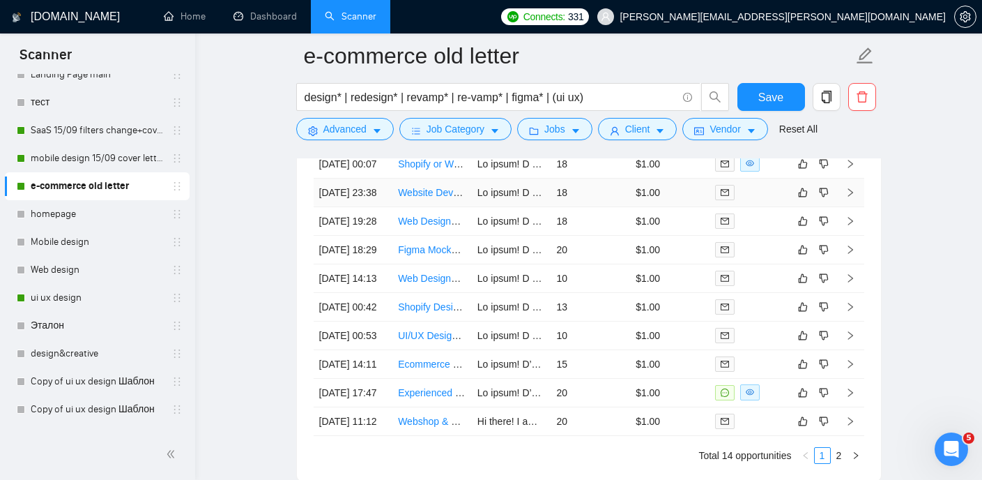
scroll to position [3532, 0]
click at [443, 226] on link "Web Designer/Developer for Liberty Harbor Website Redesign (Motion-forward, Rea…" at bounding box center [617, 220] width 439 height 11
